Goal: Task Accomplishment & Management: Use online tool/utility

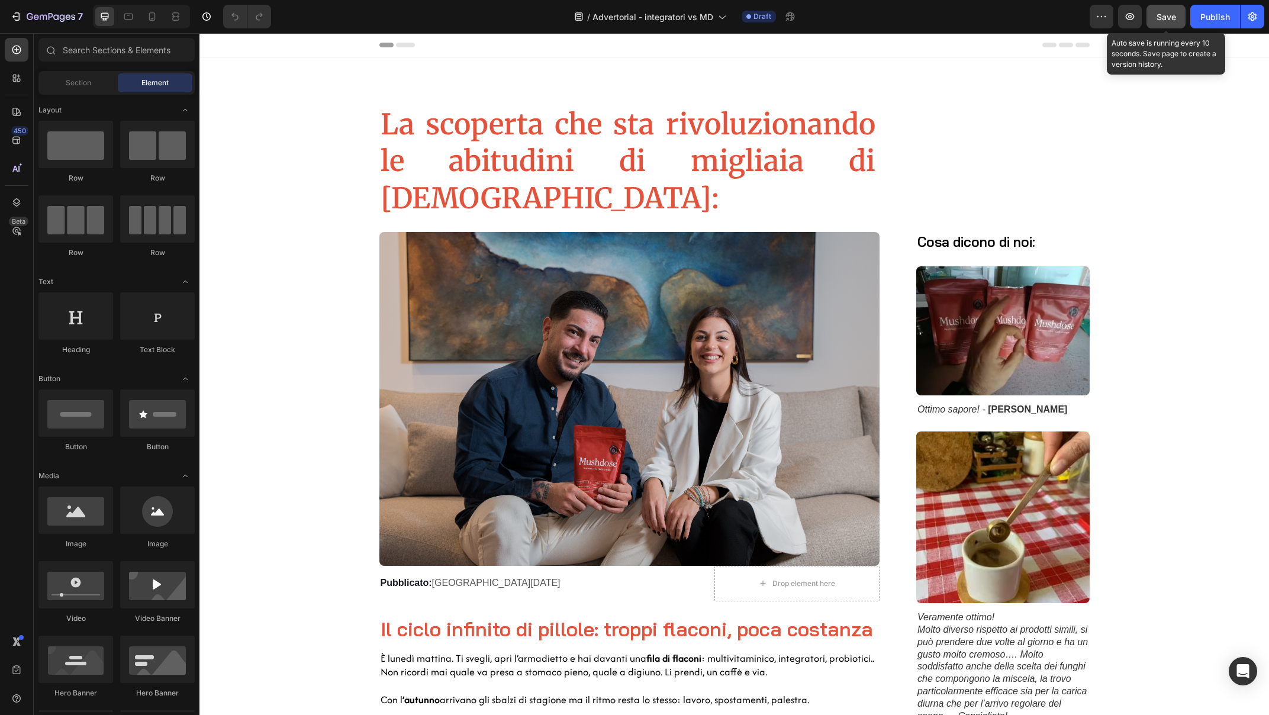
click at [1158, 20] on span "Save" at bounding box center [1166, 17] width 20 height 10
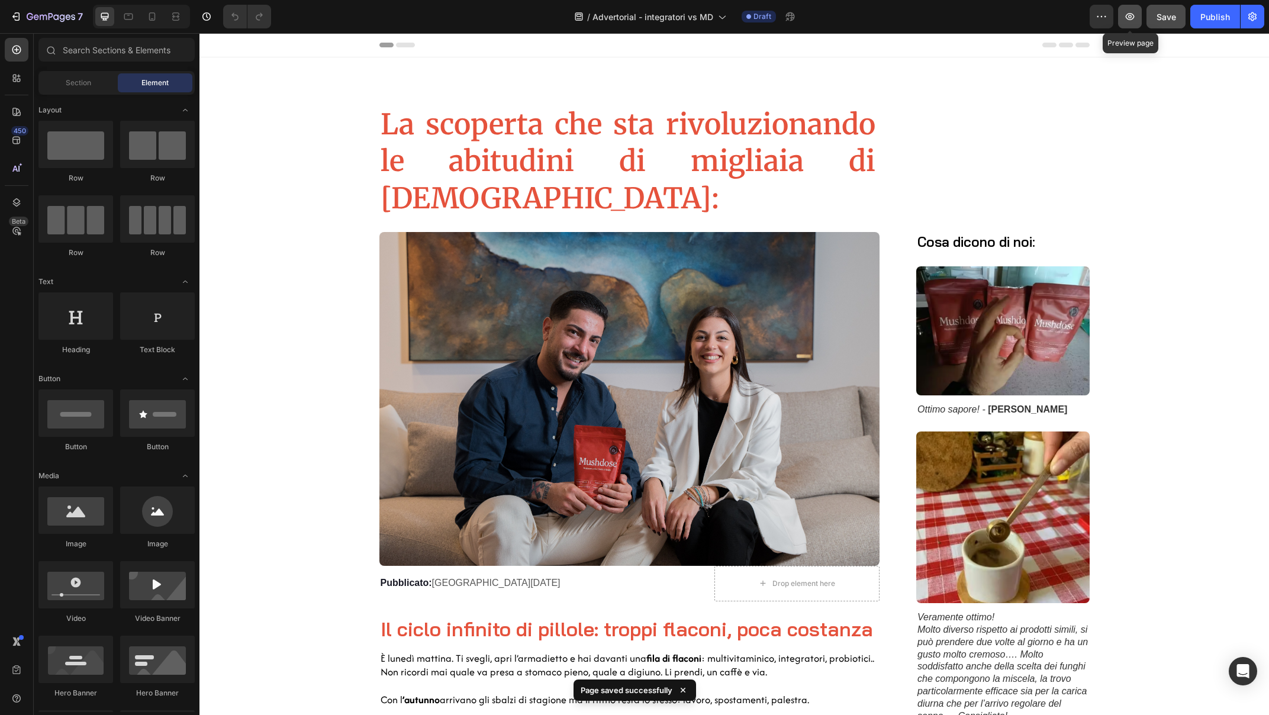
click at [1136, 14] on icon "button" at bounding box center [1130, 17] width 12 height 12
click at [27, 14] on icon "button" at bounding box center [51, 17] width 49 height 10
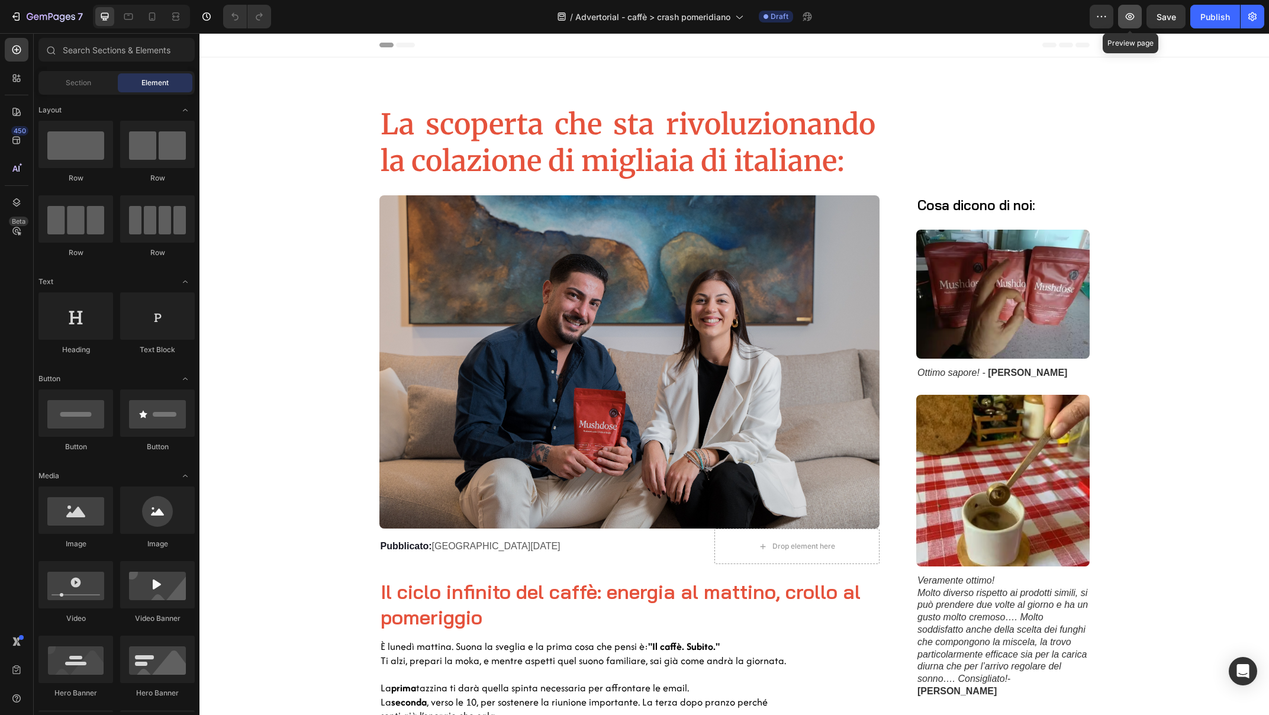
click at [1133, 18] on icon "button" at bounding box center [1130, 17] width 12 height 12
click at [79, 78] on span "Section" at bounding box center [78, 83] width 25 height 11
